Goal: Transaction & Acquisition: Subscribe to service/newsletter

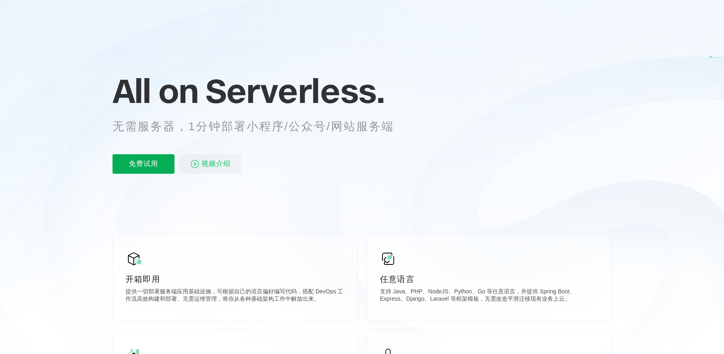
click at [136, 165] on p "免费试用" at bounding box center [143, 164] width 62 height 20
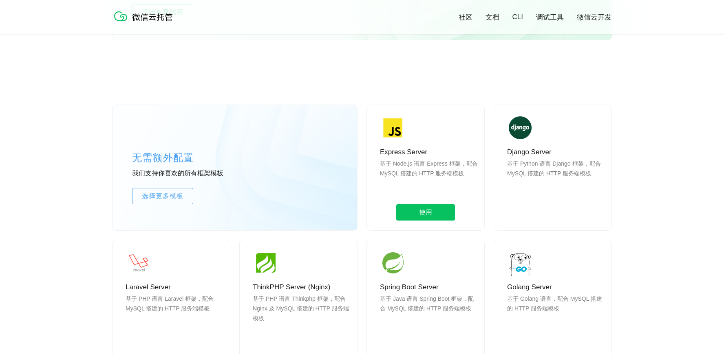
scroll to position [642, 0]
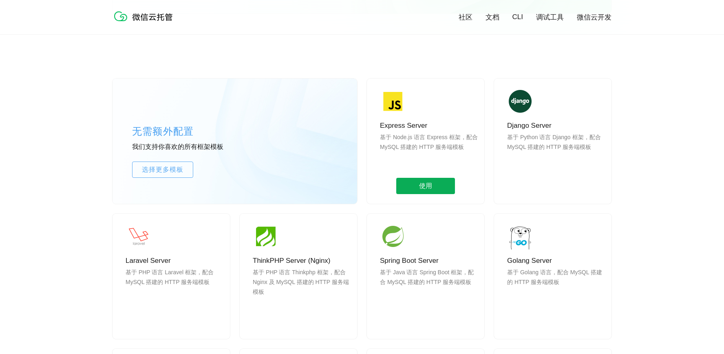
click at [422, 186] on span "使用" at bounding box center [425, 186] width 59 height 16
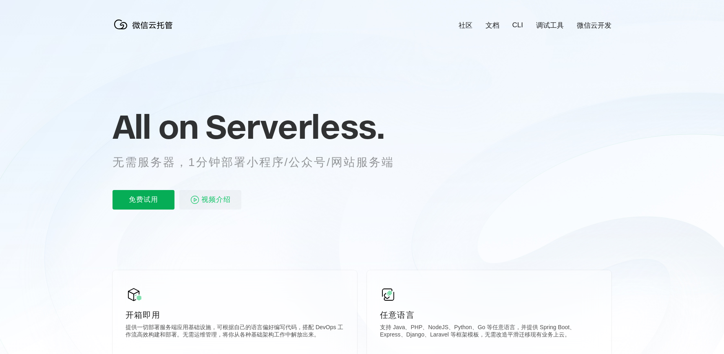
scroll to position [0, 1449]
click at [147, 200] on p "免费试用" at bounding box center [143, 200] width 62 height 20
